Goal: Information Seeking & Learning: Learn about a topic

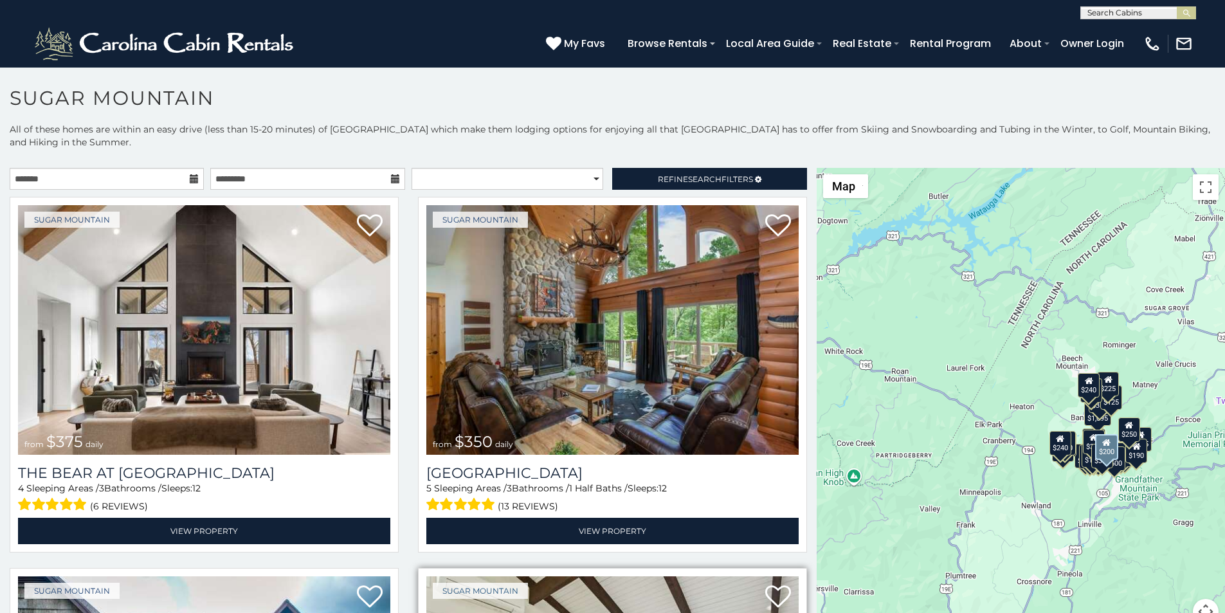
scroll to position [53, 0]
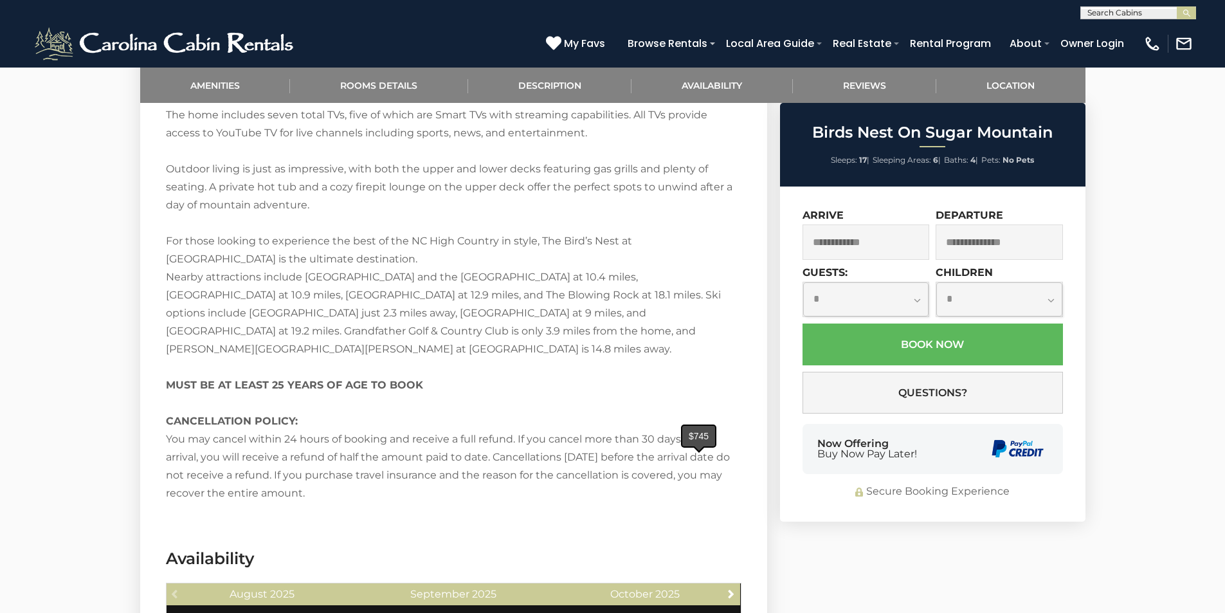
scroll to position [2326, 0]
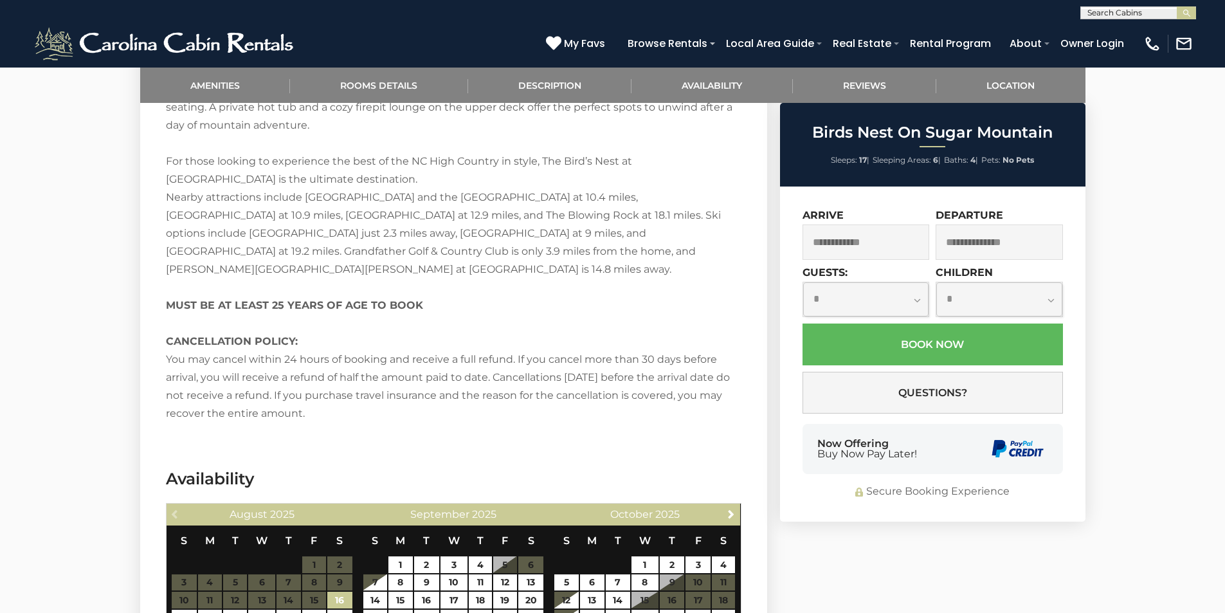
click at [829, 455] on span "Buy Now Pay Later!" at bounding box center [867, 454] width 100 height 10
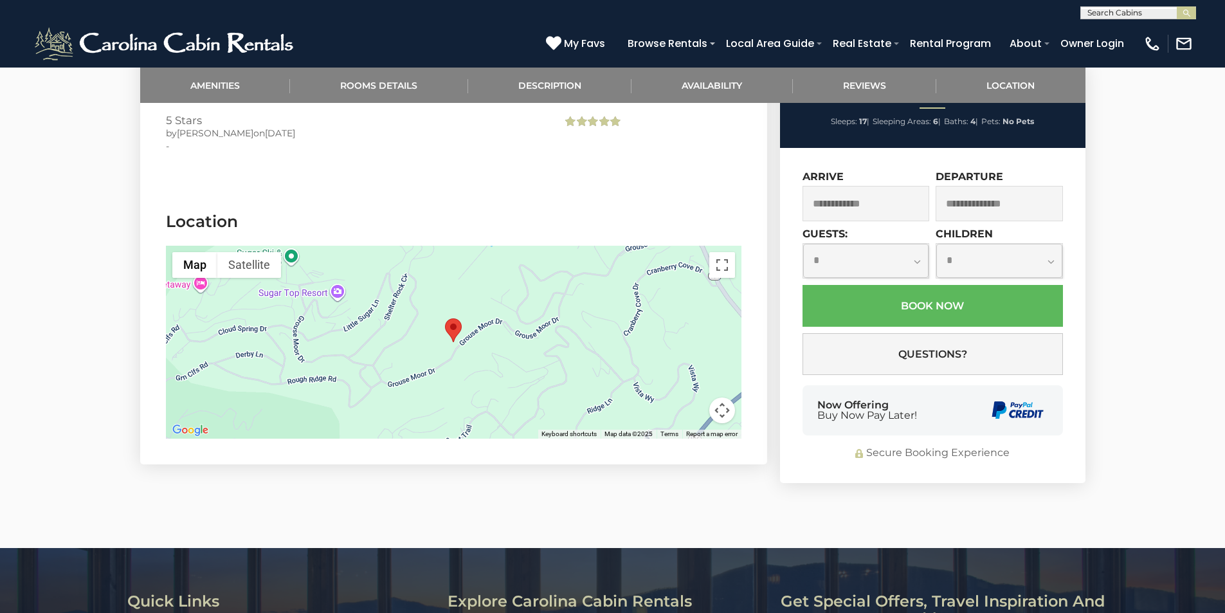
scroll to position [3059, 0]
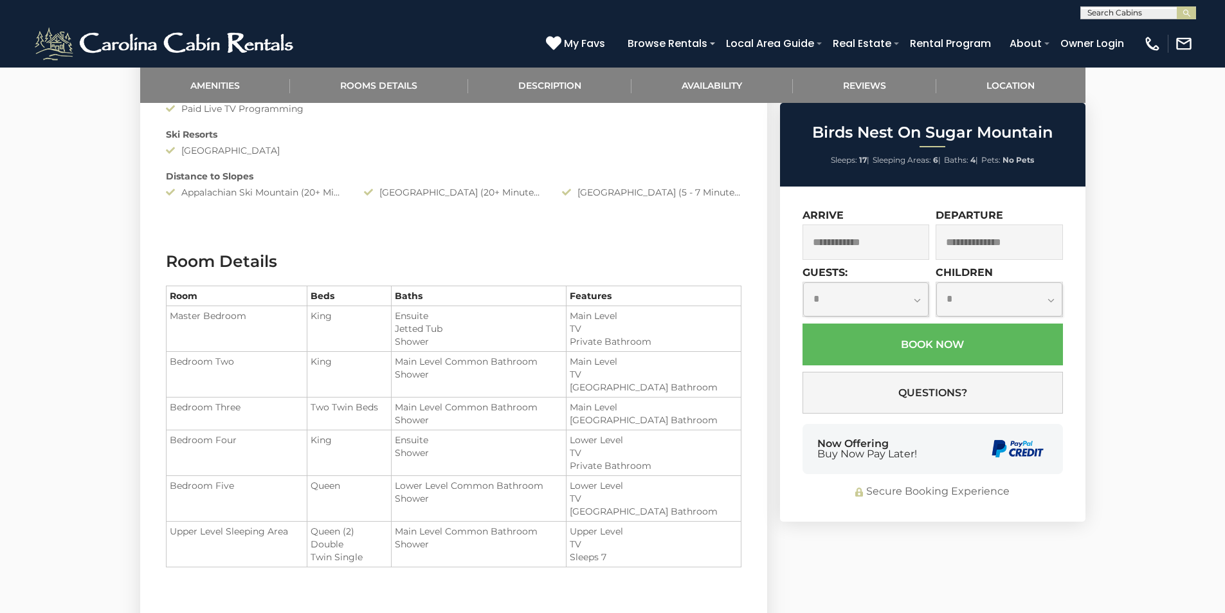
scroll to position [1562, 0]
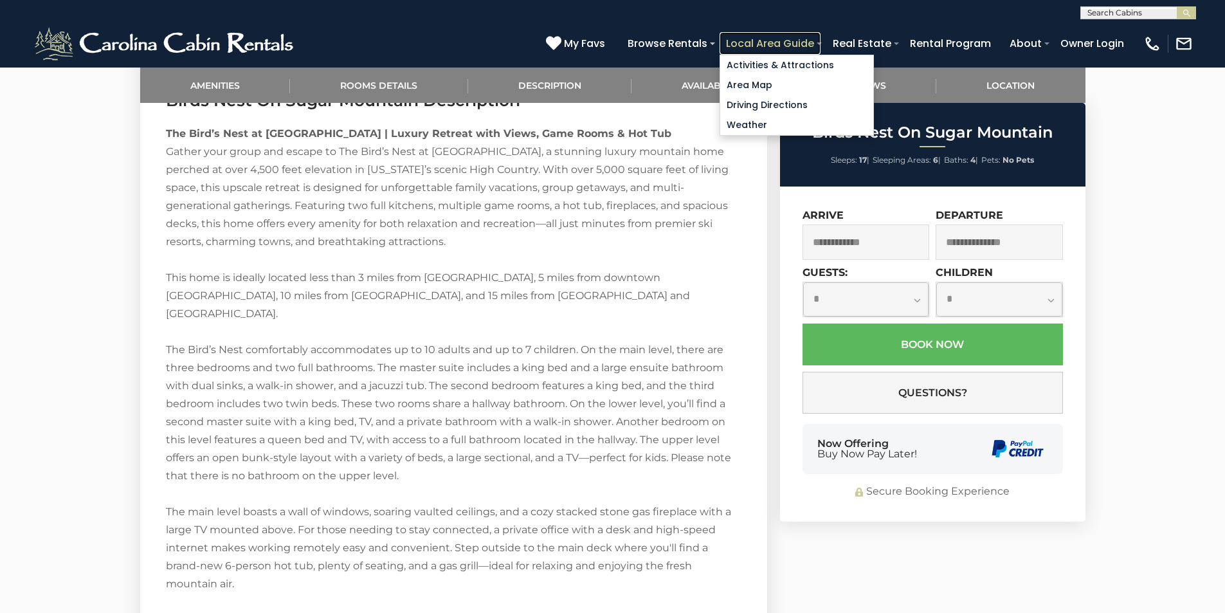
click at [815, 45] on link "Local Area Guide" at bounding box center [769, 43] width 101 height 22
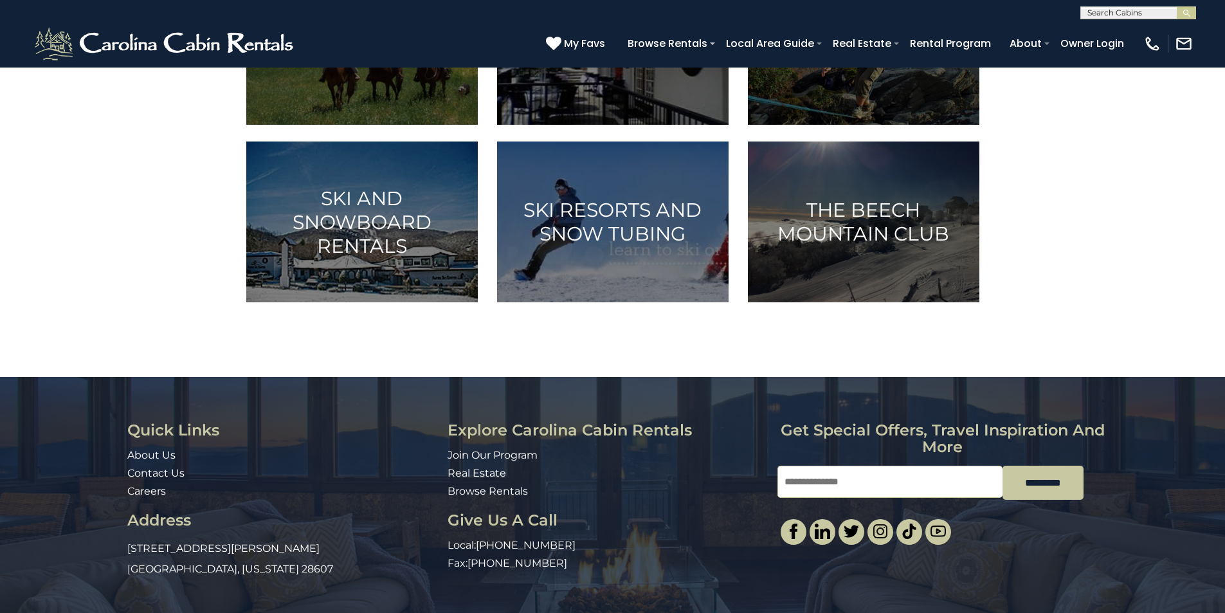
scroll to position [585, 0]
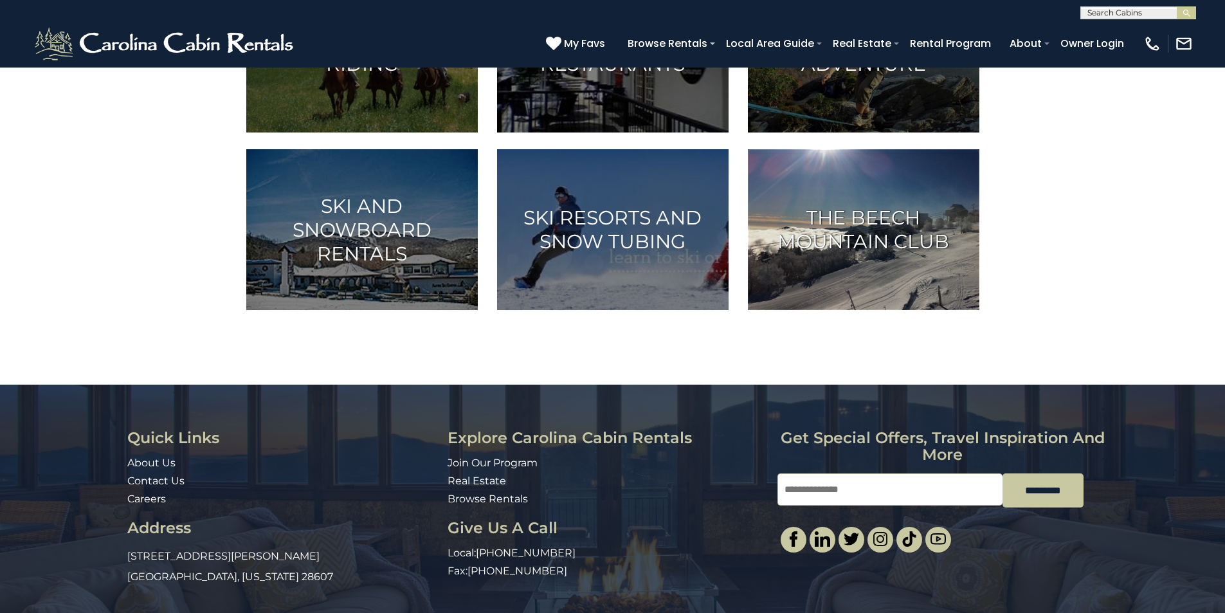
click at [904, 253] on h3 "The Beech Mountain Club" at bounding box center [863, 230] width 199 height 48
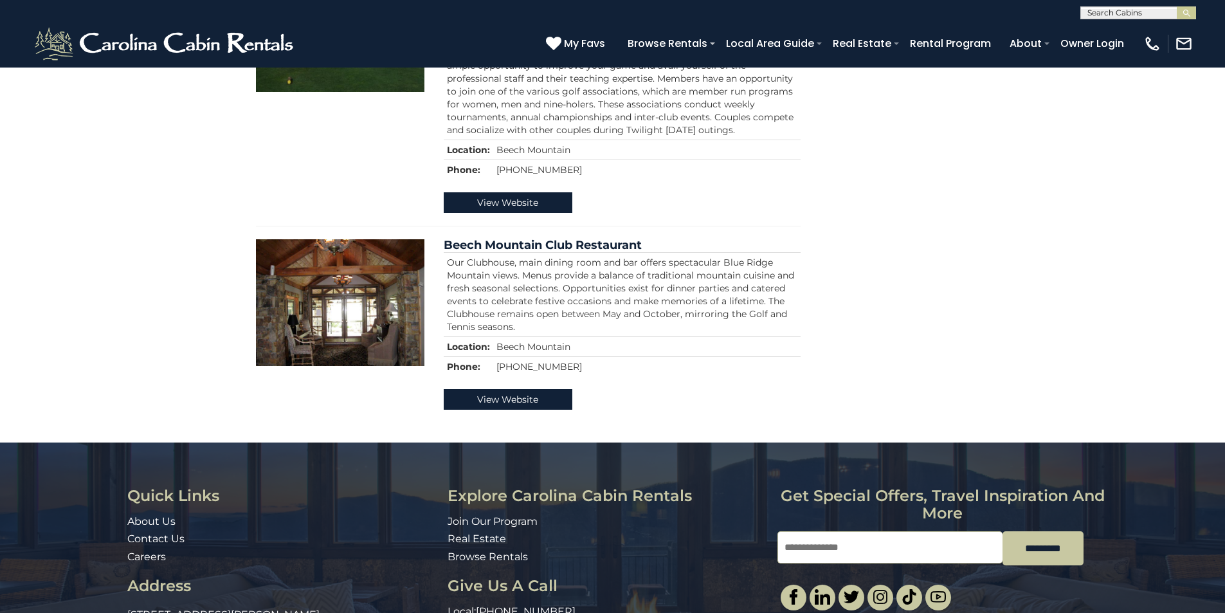
scroll to position [804, 0]
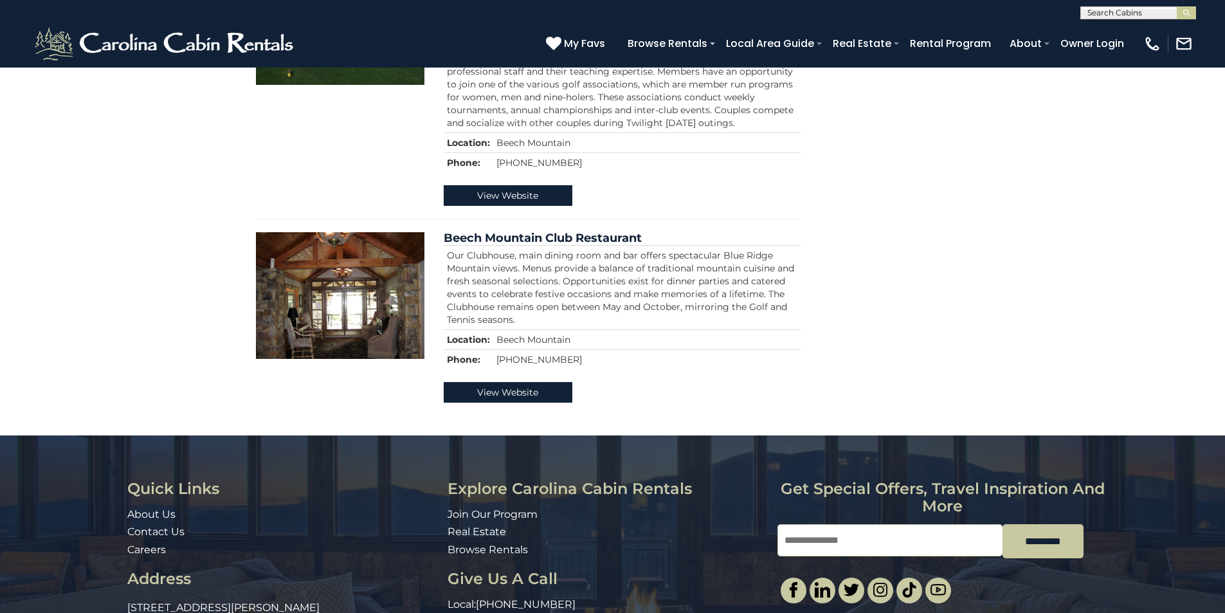
click at [799, 524] on input "Email" at bounding box center [889, 540] width 225 height 32
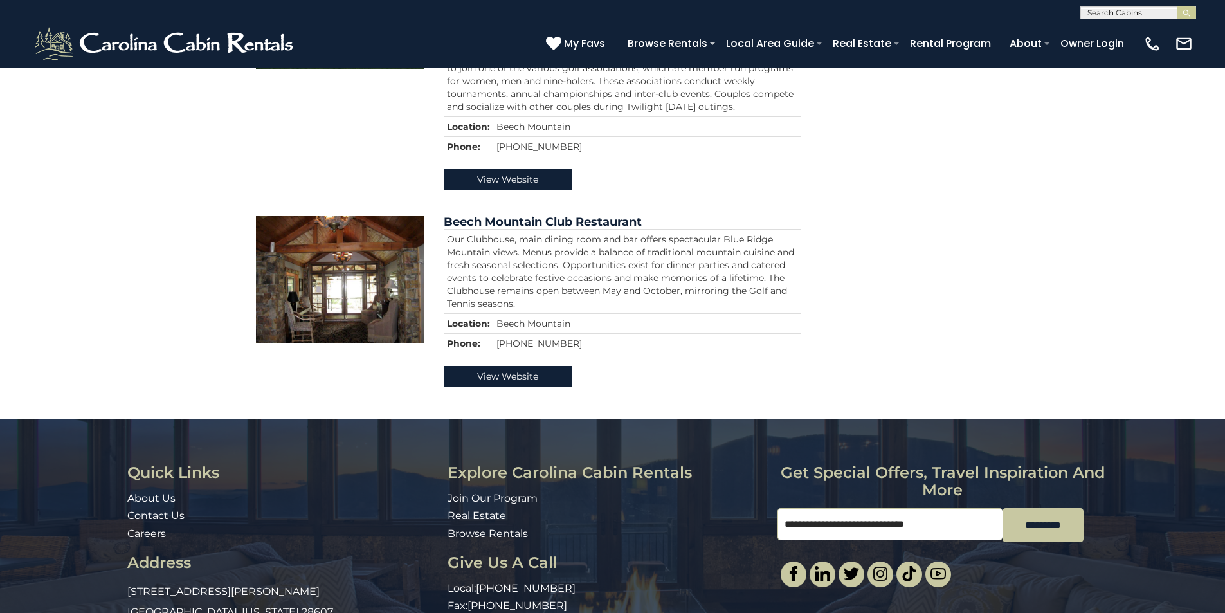
type input "**********"
click at [561, 39] on icon at bounding box center [553, 42] width 15 height 15
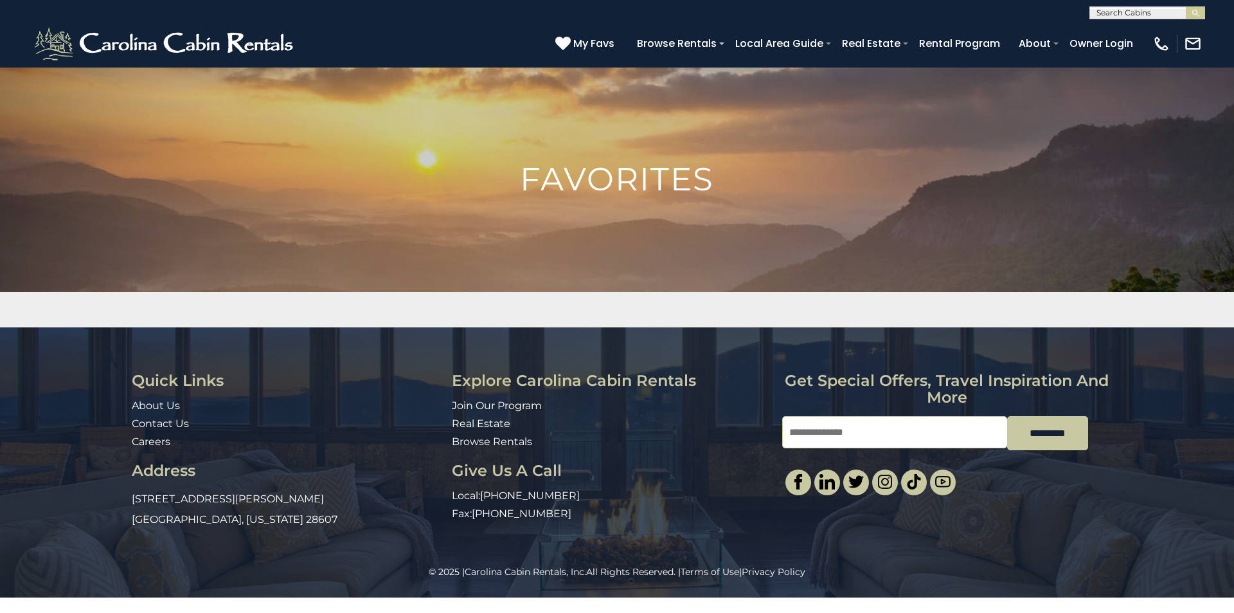
click at [1234, 325] on div "Loading..." at bounding box center [617, 309] width 1234 height 35
click at [1234, 361] on div "Quick Links About Us Contact Us Careers Address 491 George Wilson Road Boone, N…" at bounding box center [617, 446] width 1234 height 238
click at [1199, 12] on img "submit" at bounding box center [1196, 13] width 10 height 10
